Goal: Register for event/course

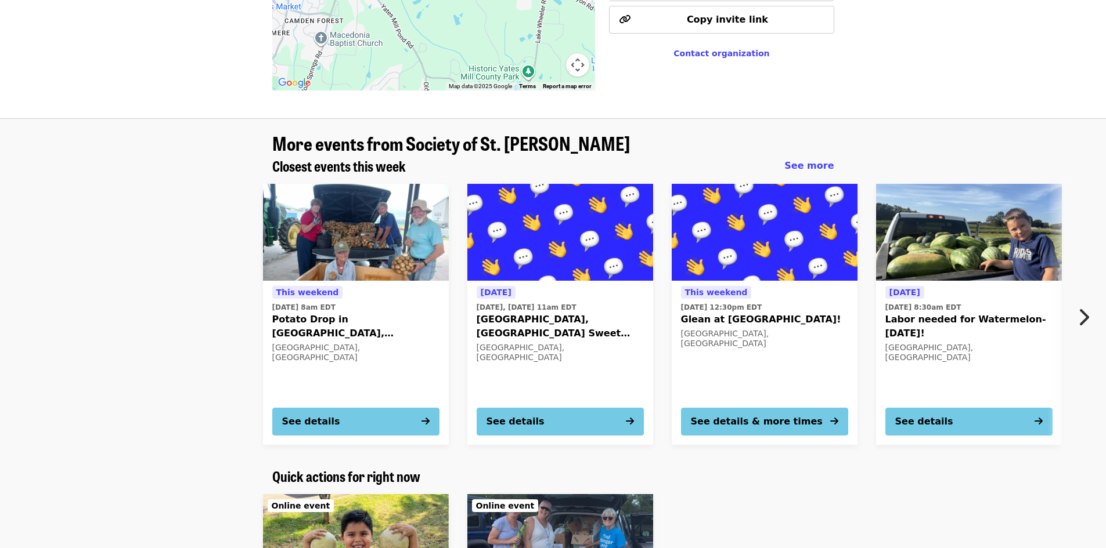
scroll to position [987, 0]
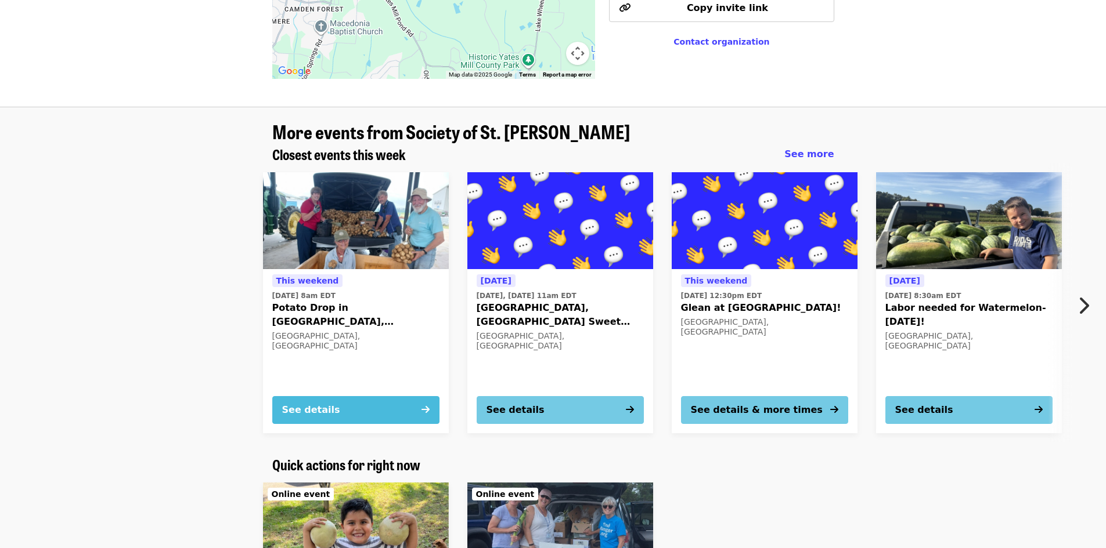
click at [320, 403] on div "See details" at bounding box center [311, 410] width 58 height 14
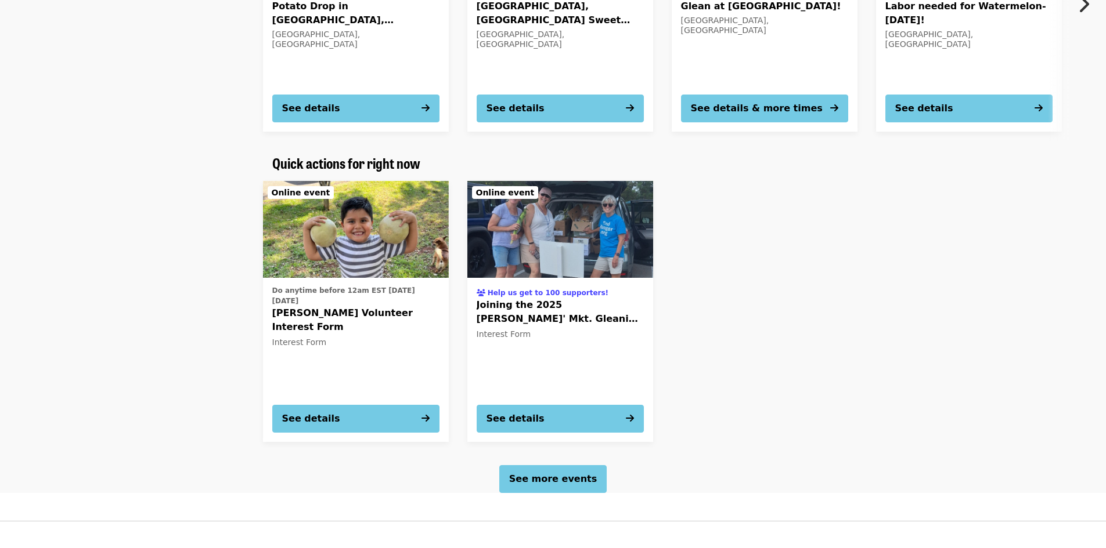
scroll to position [1368, 0]
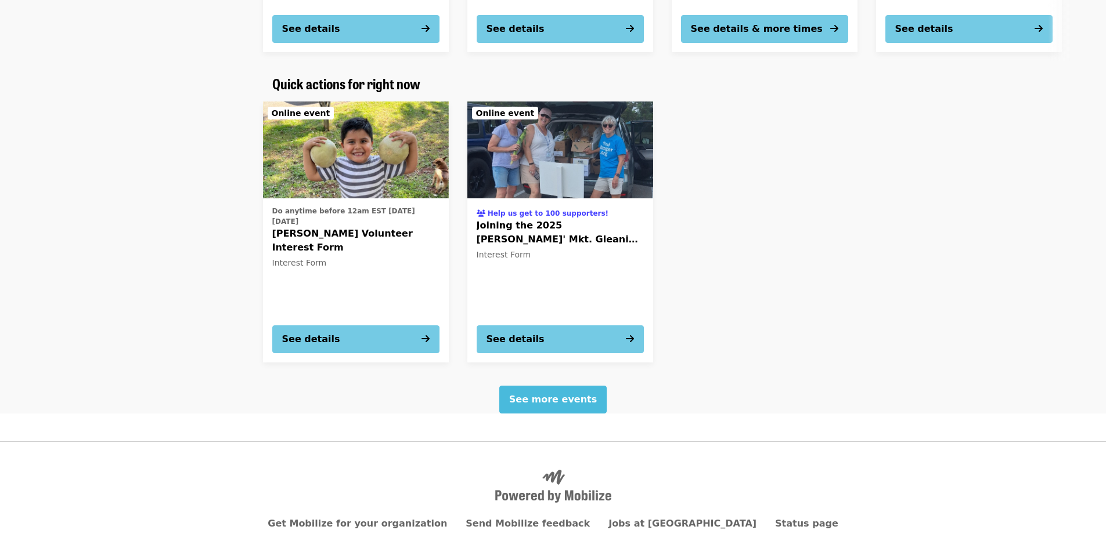
click at [570, 394] on span "See more events" at bounding box center [553, 399] width 88 height 11
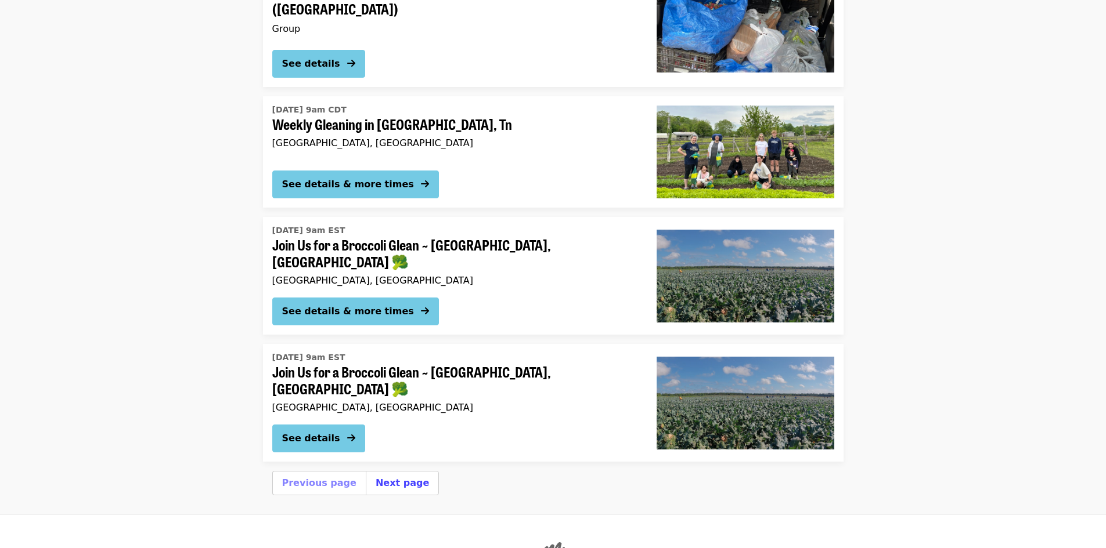
scroll to position [4201, 0]
